Goal: Information Seeking & Learning: Learn about a topic

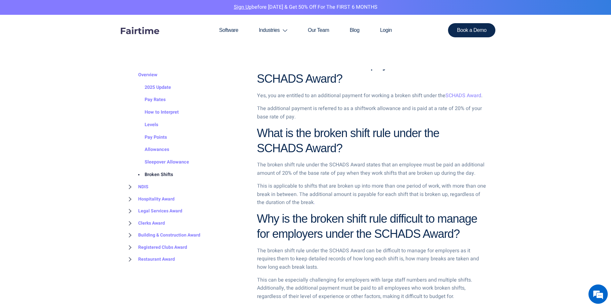
scroll to position [322, 0]
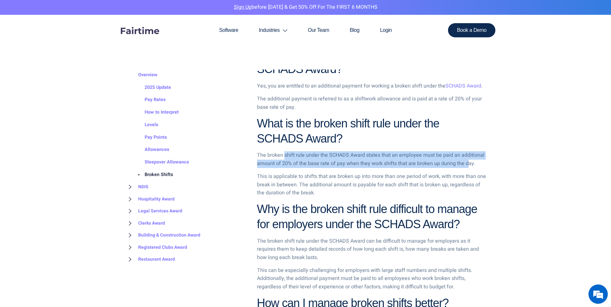
drag, startPoint x: 284, startPoint y: 156, endPoint x: 467, endPoint y: 163, distance: 183.6
click at [467, 163] on p "The broken shift rule under the SCHADS Award states that an employee must be pa…" at bounding box center [371, 159] width 229 height 16
drag, startPoint x: 467, startPoint y: 163, endPoint x: 417, endPoint y: 163, distance: 50.2
click at [417, 163] on p "The broken shift rule under the SCHADS Award states that an employee must be pa…" at bounding box center [371, 159] width 229 height 16
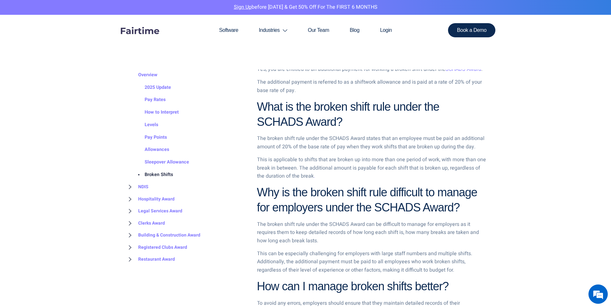
scroll to position [354, 0]
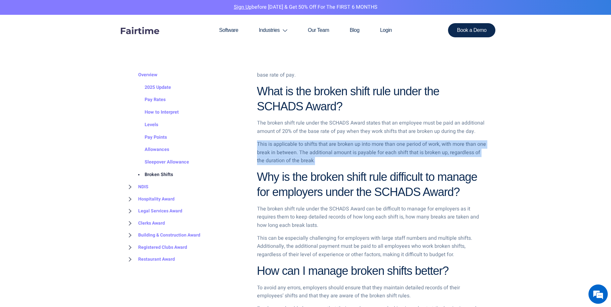
drag, startPoint x: 258, startPoint y: 145, endPoint x: 409, endPoint y: 158, distance: 151.9
click at [409, 158] on p "This is applicable to shifts that are broken up into more than one period of wo…" at bounding box center [371, 152] width 229 height 25
click at [285, 149] on p "This is applicable to shifts that are broken up into more than one period of wo…" at bounding box center [371, 152] width 229 height 25
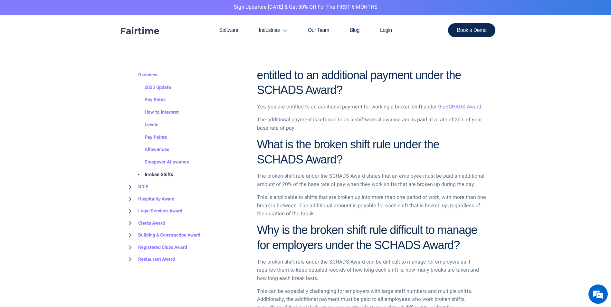
scroll to position [290, 0]
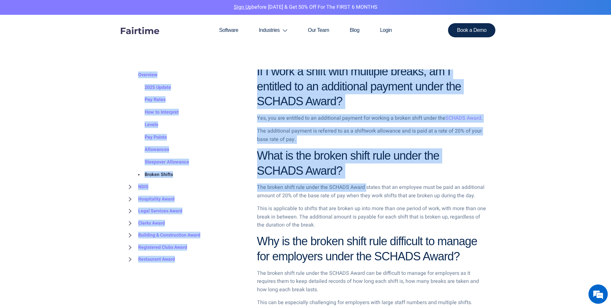
drag, startPoint x: 365, startPoint y: 188, endPoint x: 501, endPoint y: 201, distance: 136.1
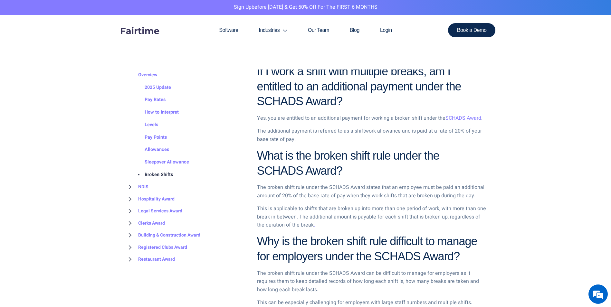
click at [405, 192] on p "The broken shift rule under the SCHADS Award states that an employee must be pa…" at bounding box center [371, 191] width 229 height 16
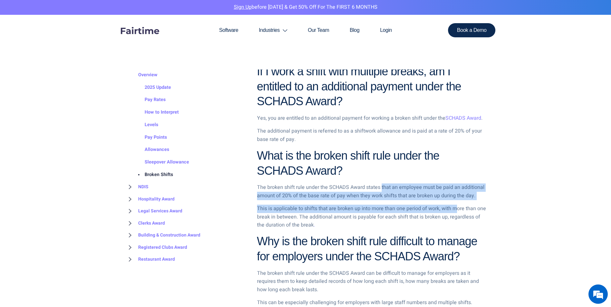
drag, startPoint x: 380, startPoint y: 189, endPoint x: 457, endPoint y: 211, distance: 79.8
drag, startPoint x: 457, startPoint y: 211, endPoint x: 418, endPoint y: 209, distance: 38.3
click at [416, 209] on p "This is applicable to shifts that are broken up into more than one period of wo…" at bounding box center [371, 217] width 229 height 25
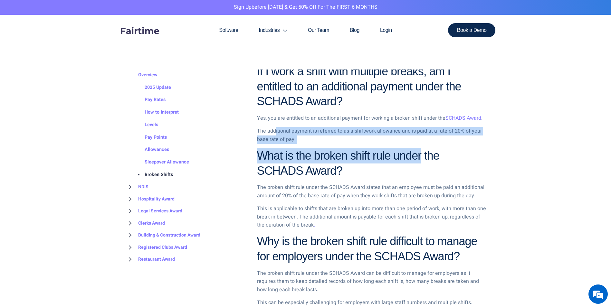
drag, startPoint x: 276, startPoint y: 132, endPoint x: 421, endPoint y: 146, distance: 145.5
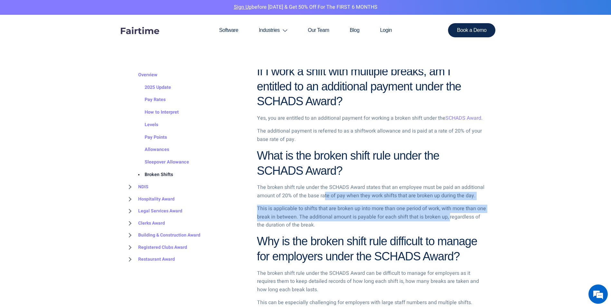
drag, startPoint x: 323, startPoint y: 198, endPoint x: 448, endPoint y: 217, distance: 126.3
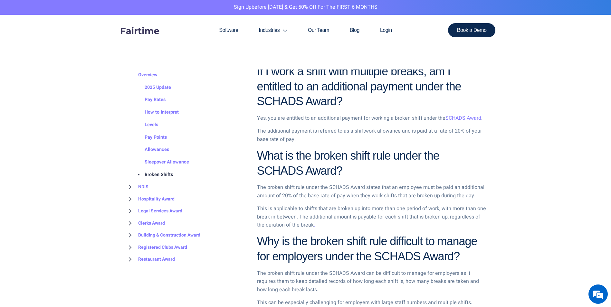
click at [317, 190] on p "The broken shift rule under the SCHADS Award states that an employee must be pa…" at bounding box center [371, 191] width 229 height 16
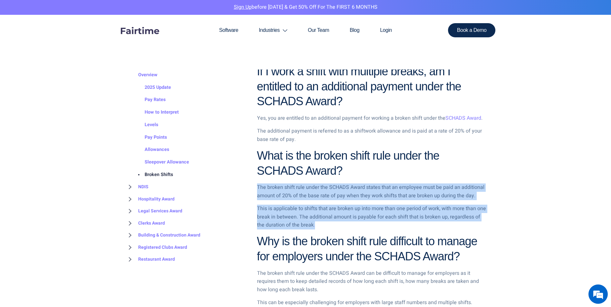
drag, startPoint x: 257, startPoint y: 184, endPoint x: 324, endPoint y: 222, distance: 77.4
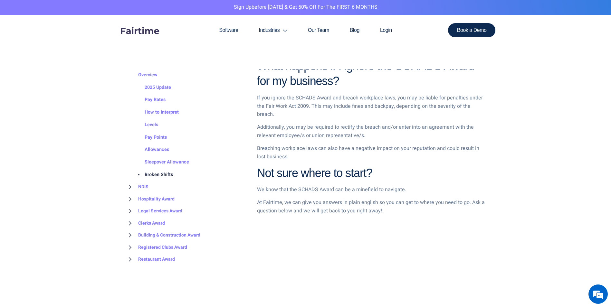
scroll to position [644, 0]
